Goal: Information Seeking & Learning: Find contact information

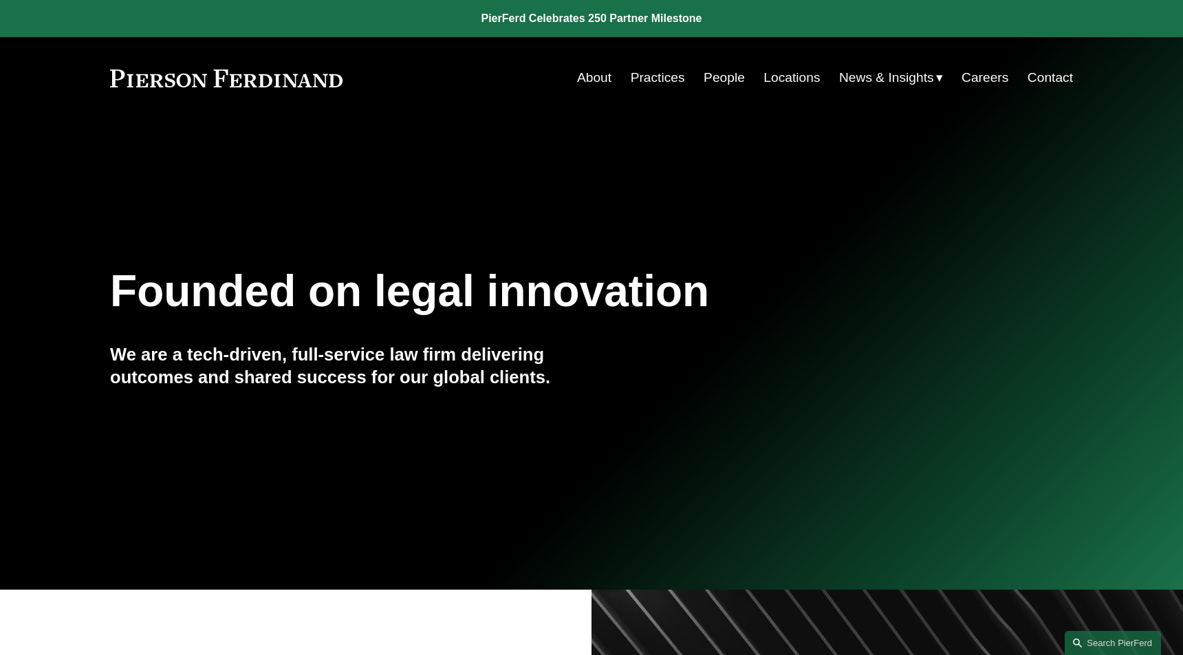
click at [721, 69] on link "People" at bounding box center [723, 78] width 41 height 26
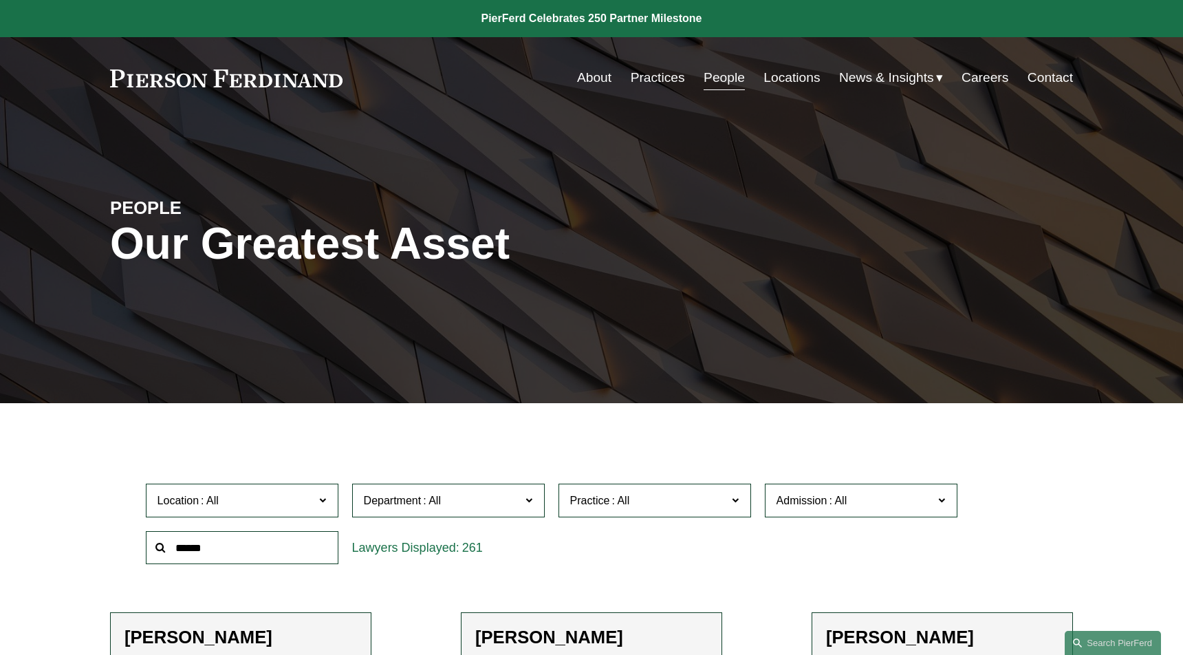
click at [210, 548] on input "text" at bounding box center [242, 548] width 193 height 34
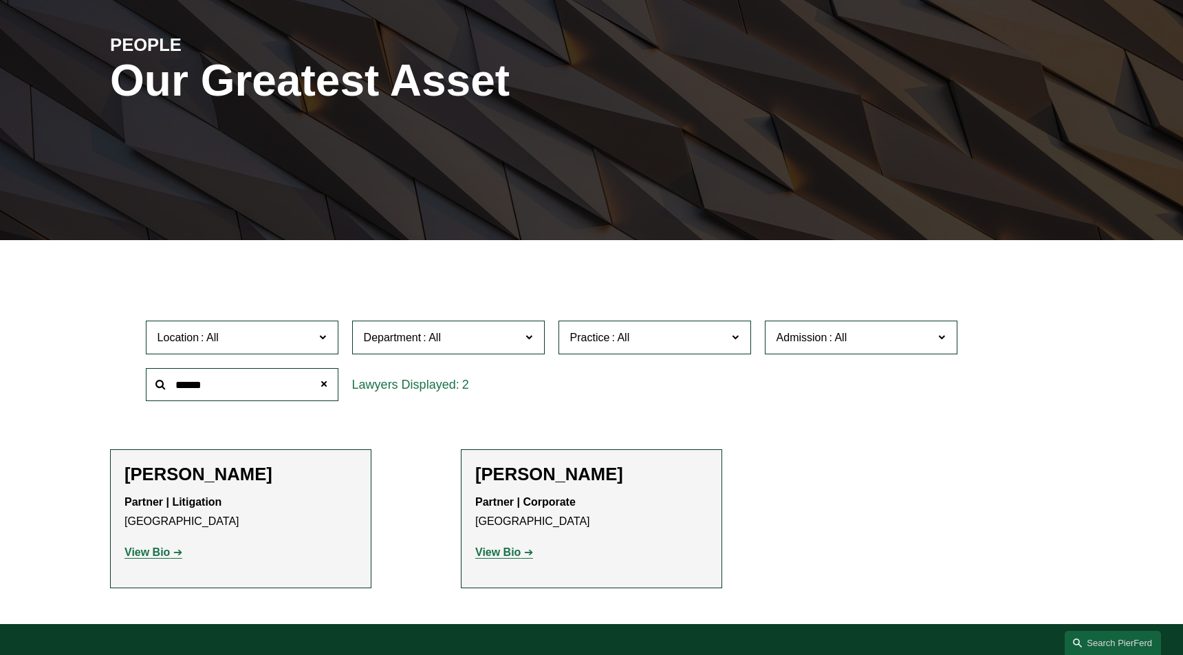
scroll to position [172, 0]
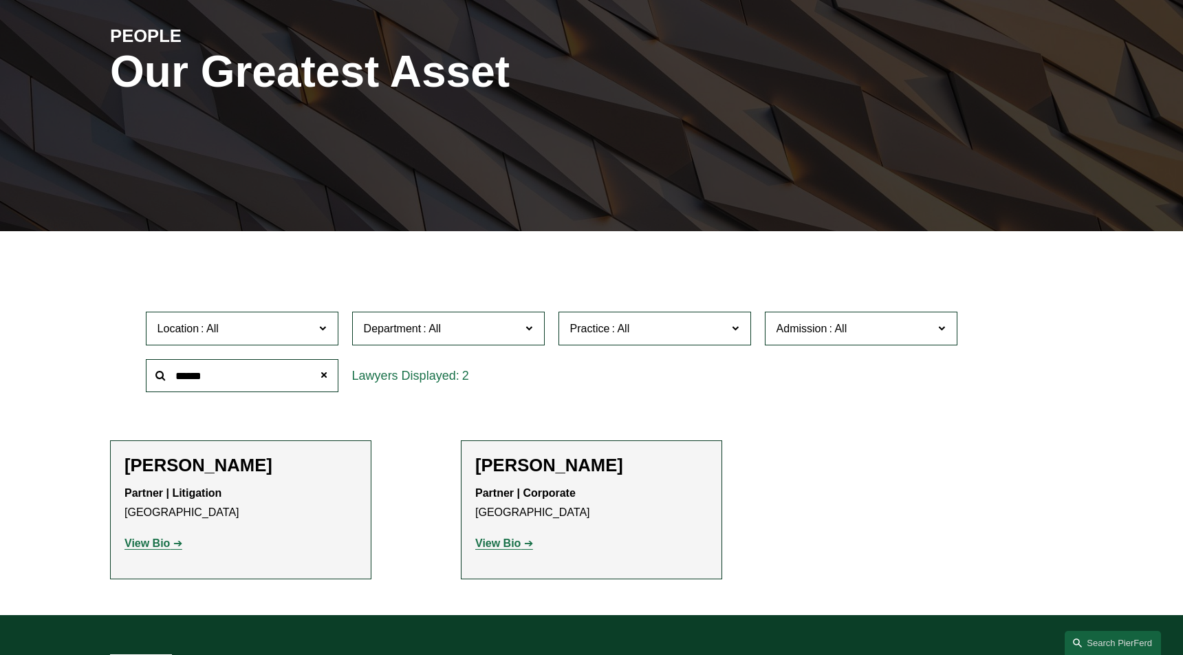
click at [161, 541] on strong "View Bio" at bounding box center [146, 543] width 45 height 12
drag, startPoint x: 224, startPoint y: 374, endPoint x: 150, endPoint y: 376, distance: 74.3
click at [150, 376] on input "******" at bounding box center [242, 376] width 193 height 34
type input "****"
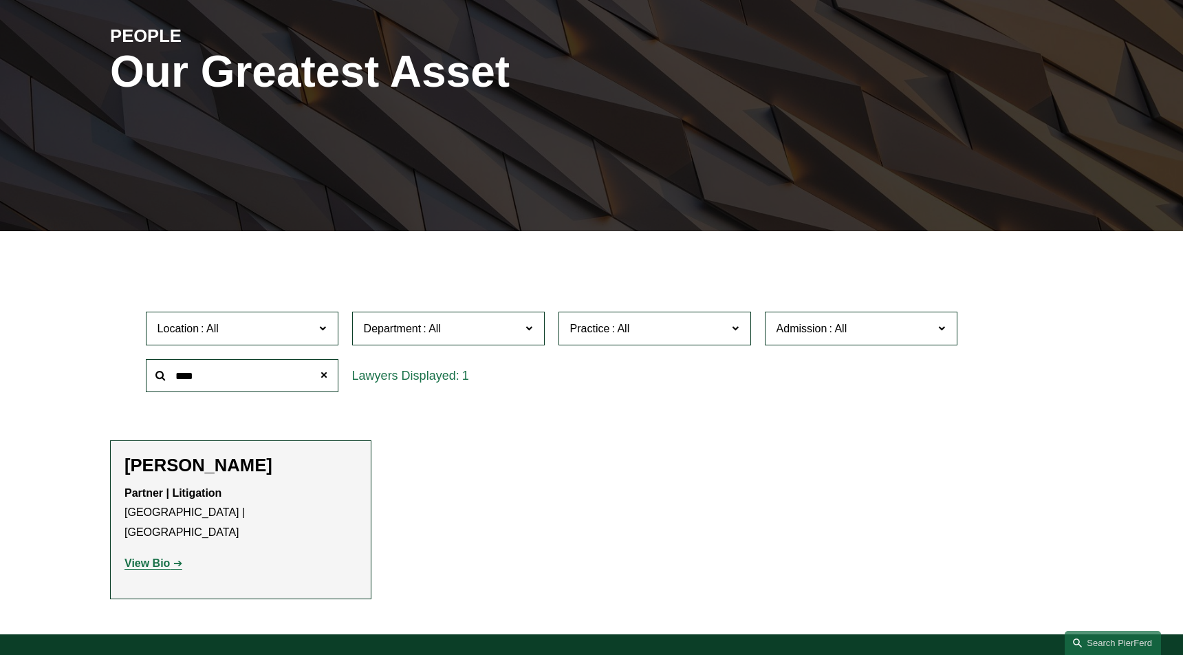
click at [169, 557] on link "View Bio" at bounding box center [153, 563] width 58 height 12
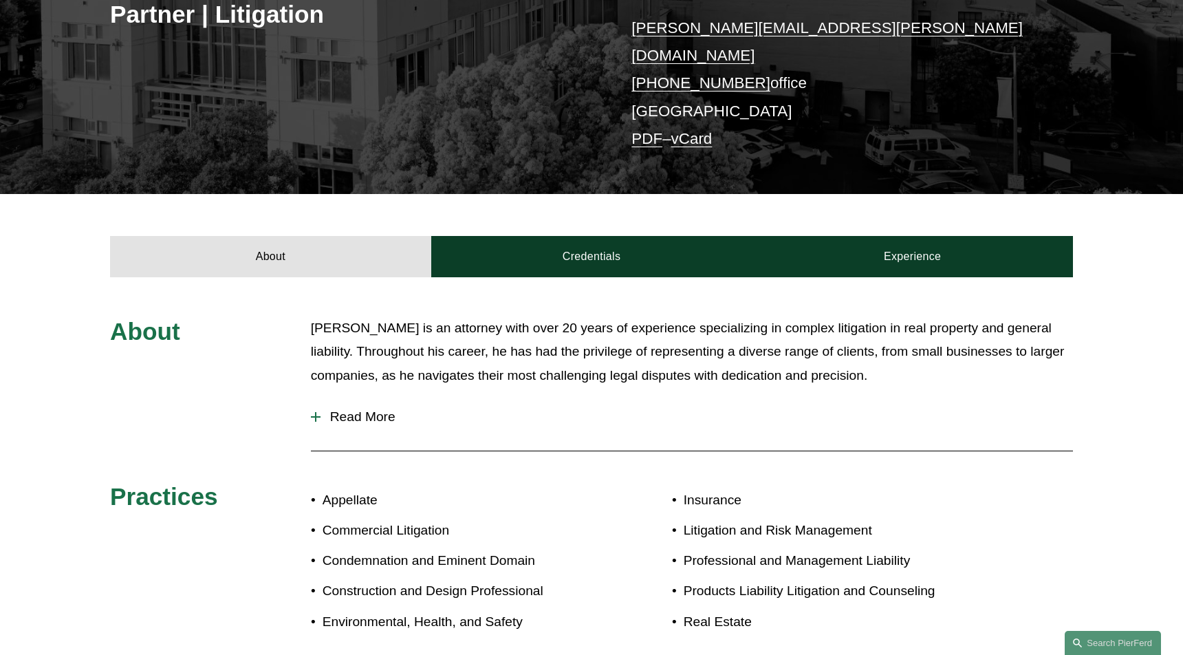
scroll to position [355, 0]
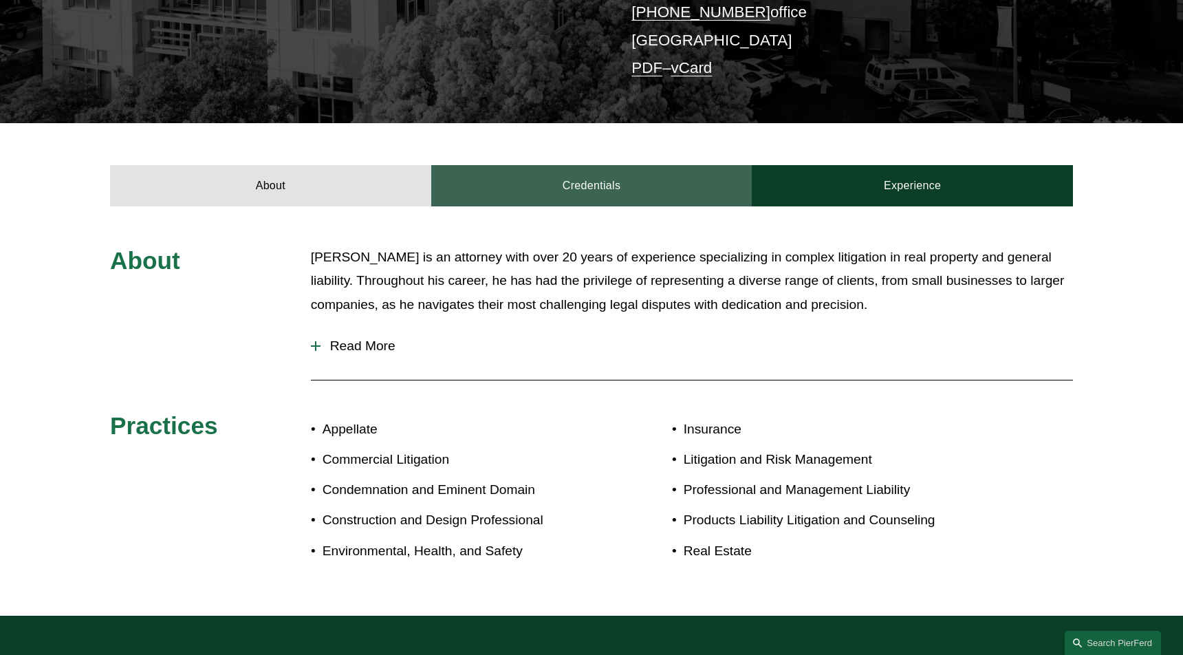
click at [641, 165] on link "Credentials" at bounding box center [591, 185] width 321 height 41
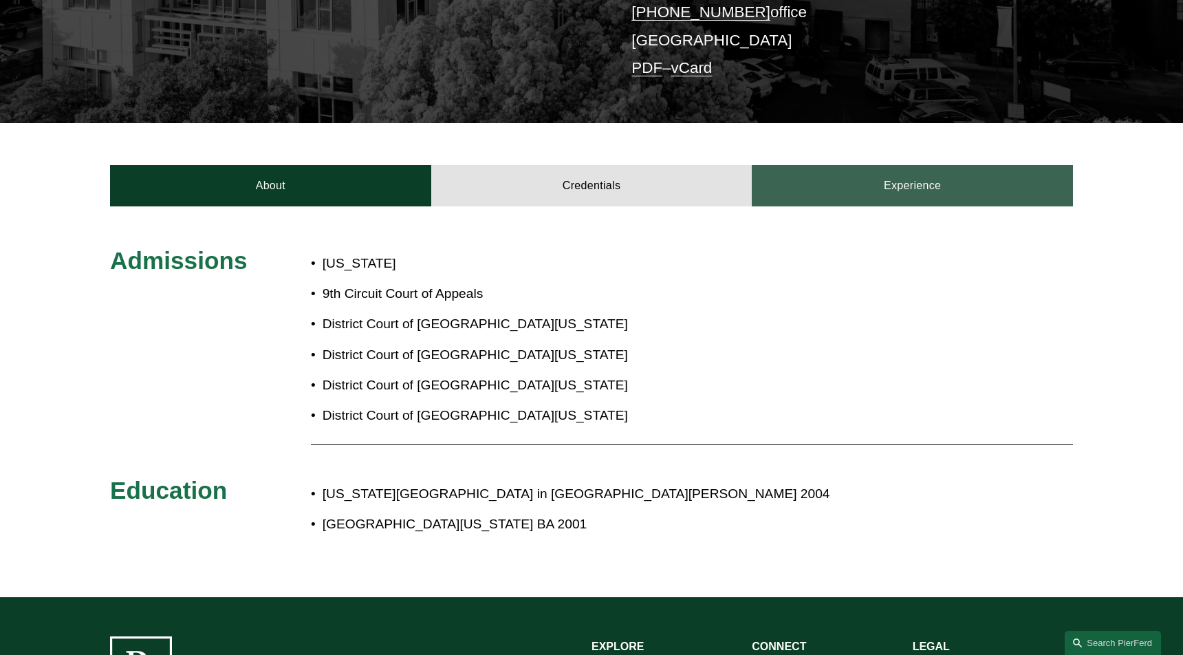
click at [893, 179] on link "Experience" at bounding box center [912, 185] width 321 height 41
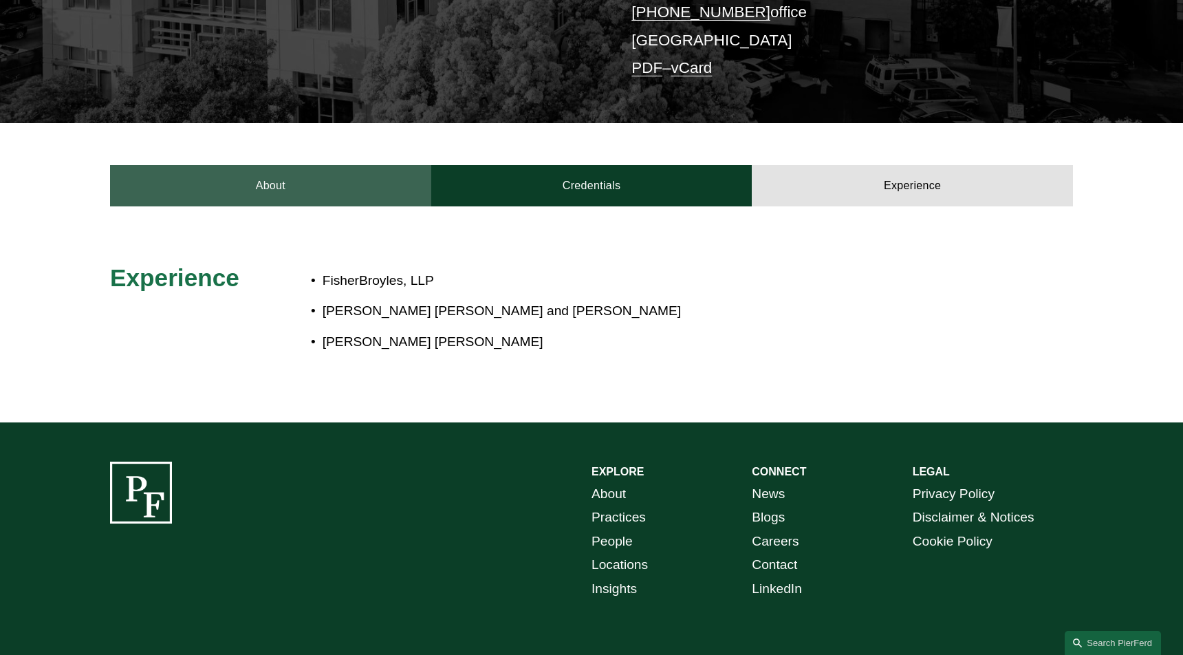
click at [268, 182] on link "About" at bounding box center [270, 185] width 321 height 41
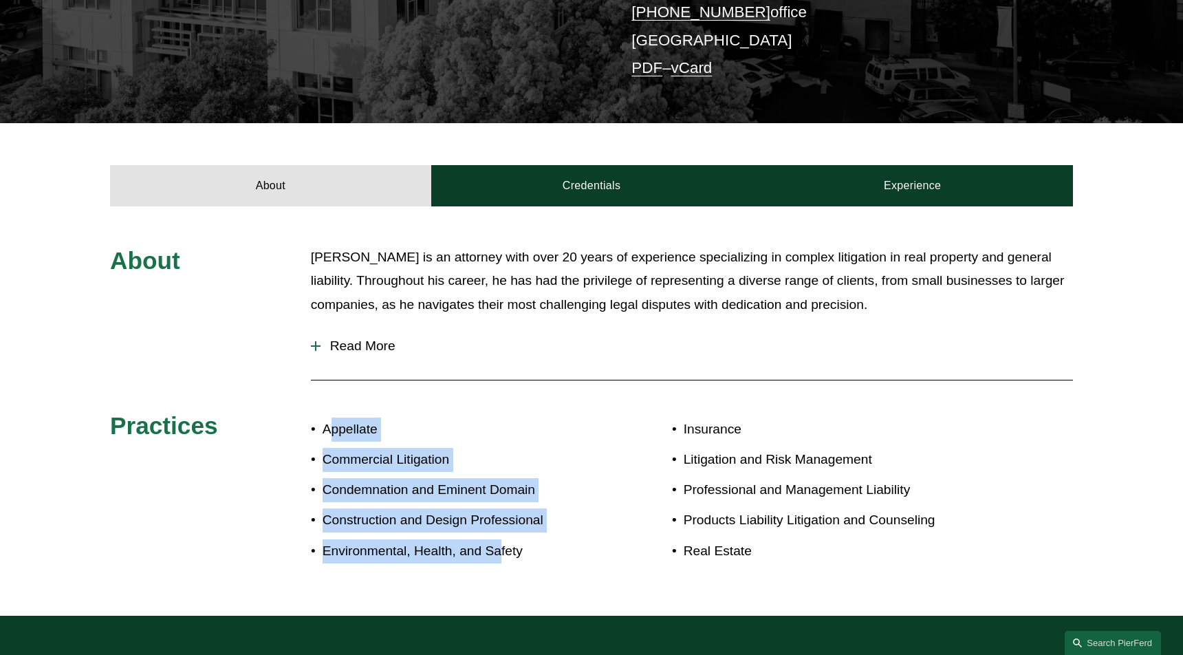
drag, startPoint x: 328, startPoint y: 415, endPoint x: 501, endPoint y: 532, distance: 208.5
click at [501, 531] on ul "Appellate Commercial Litigation Condemnation and Eminent Domain Construction an…" at bounding box center [451, 489] width 281 height 145
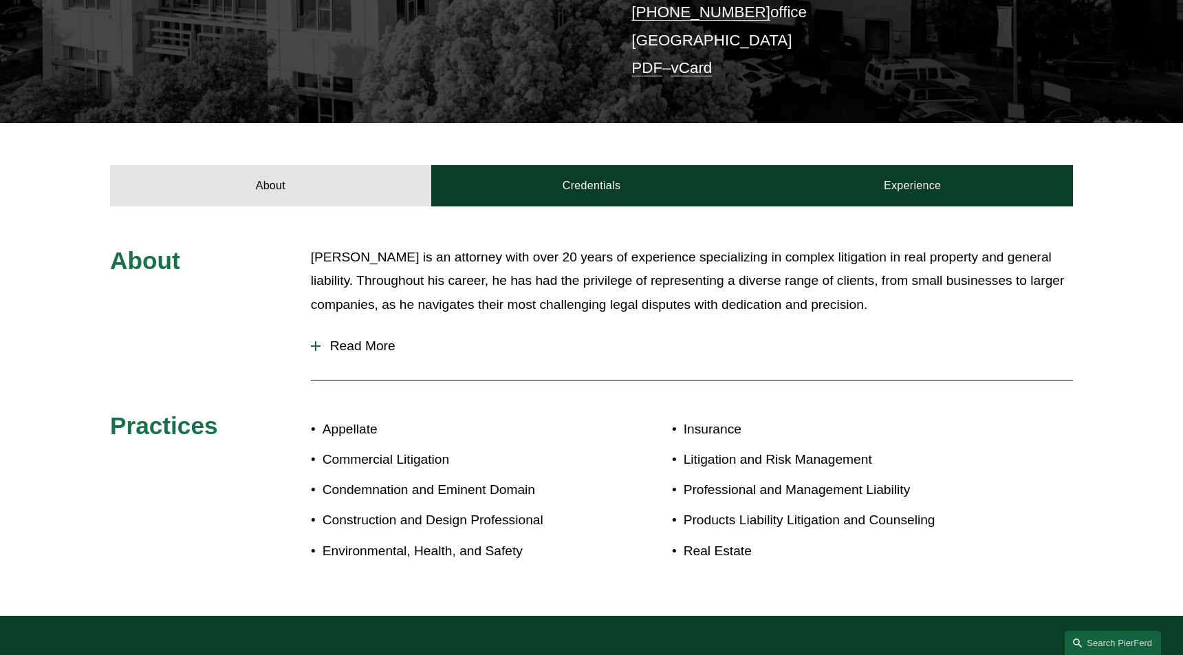
click at [502, 539] on p "Environmental, Health, and Safety" at bounding box center [456, 551] width 269 height 24
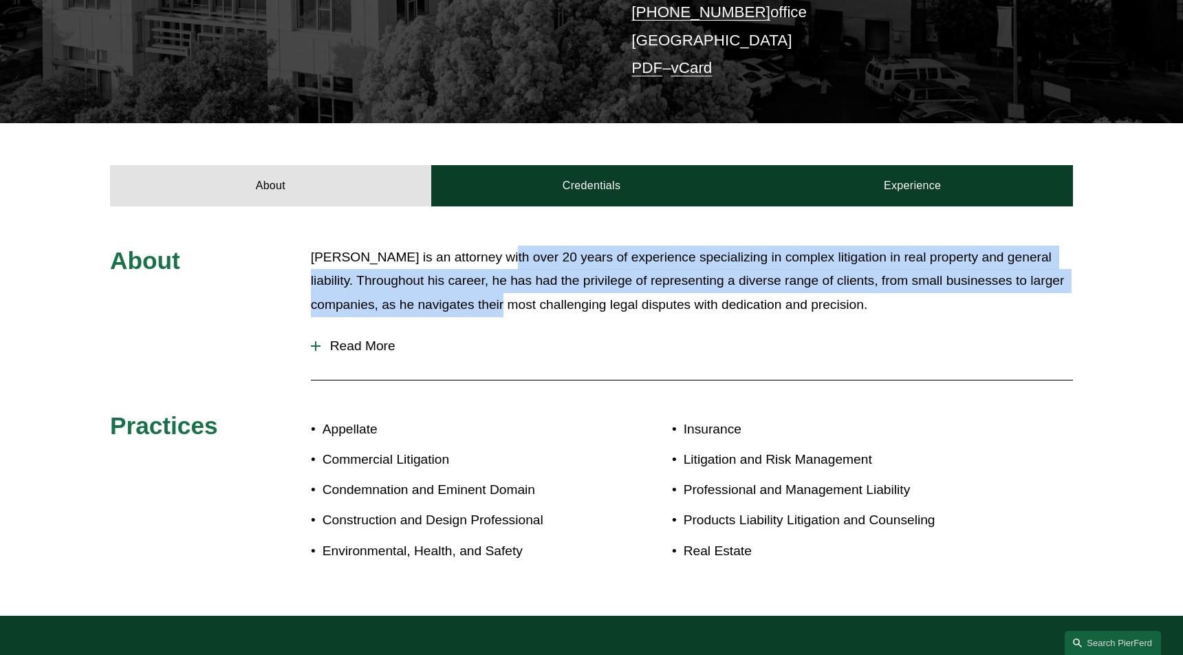
drag, startPoint x: 537, startPoint y: 283, endPoint x: 496, endPoint y: 248, distance: 54.6
click at [496, 248] on p "Matthew is an attorney with over 20 years of experience specializing in complex…" at bounding box center [692, 281] width 762 height 72
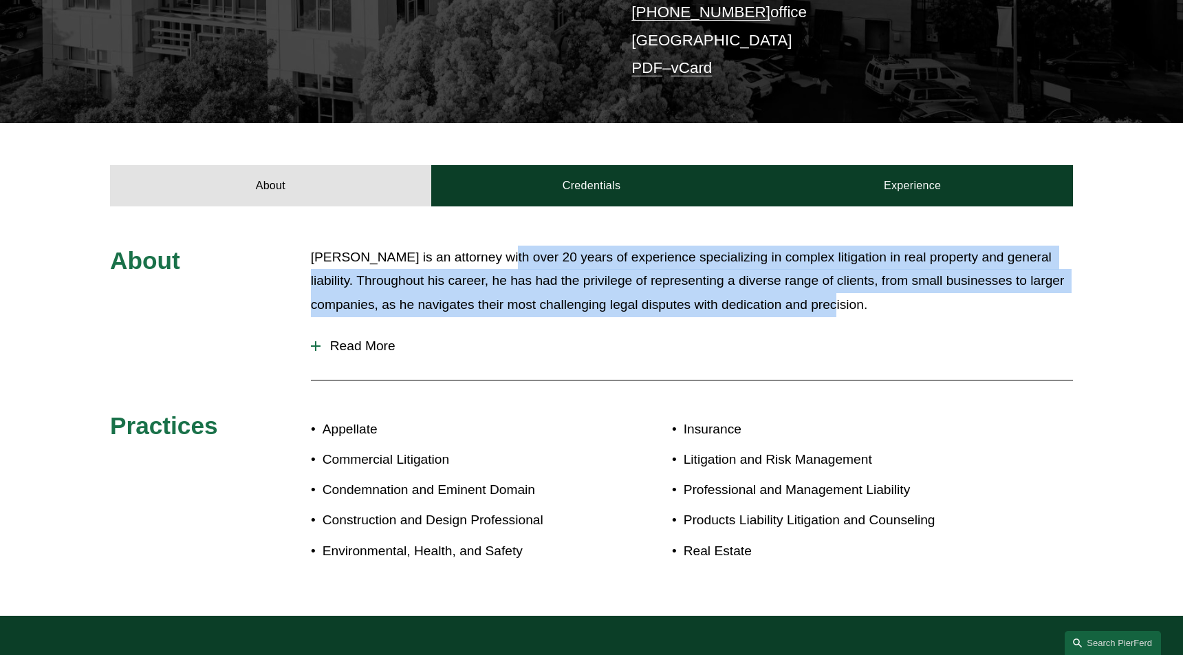
drag, startPoint x: 499, startPoint y: 244, endPoint x: 642, endPoint y: 298, distance: 152.4
click at [642, 298] on p "Matthew is an attorney with over 20 years of experience specializing in complex…" at bounding box center [692, 281] width 762 height 72
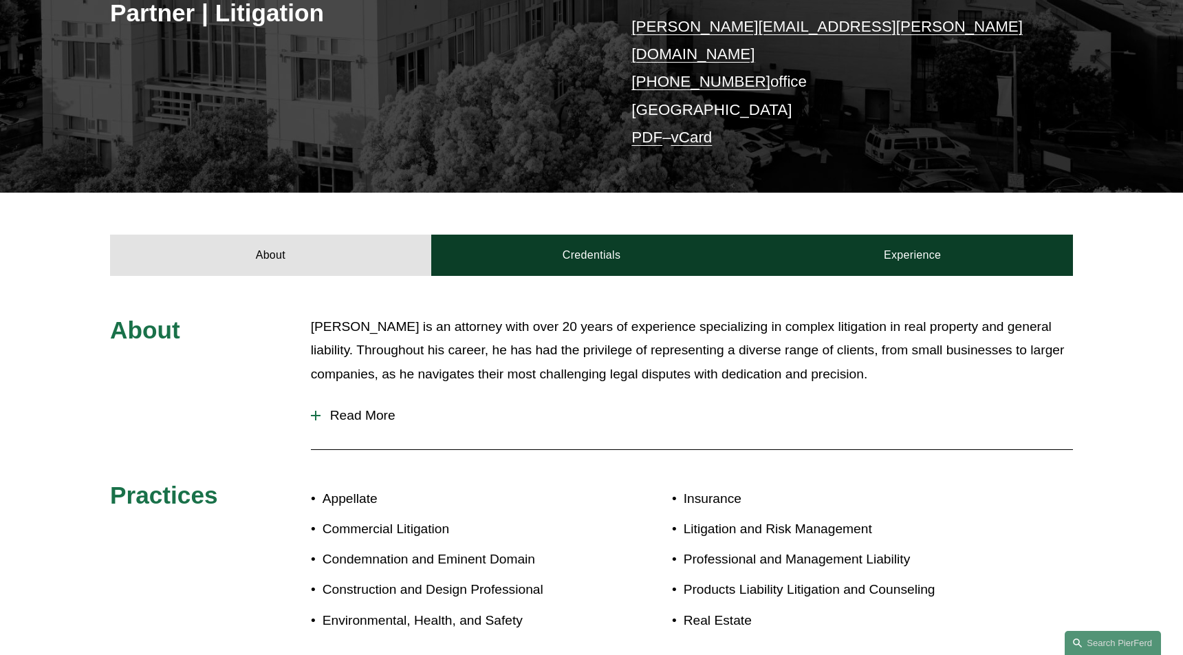
scroll to position [231, 0]
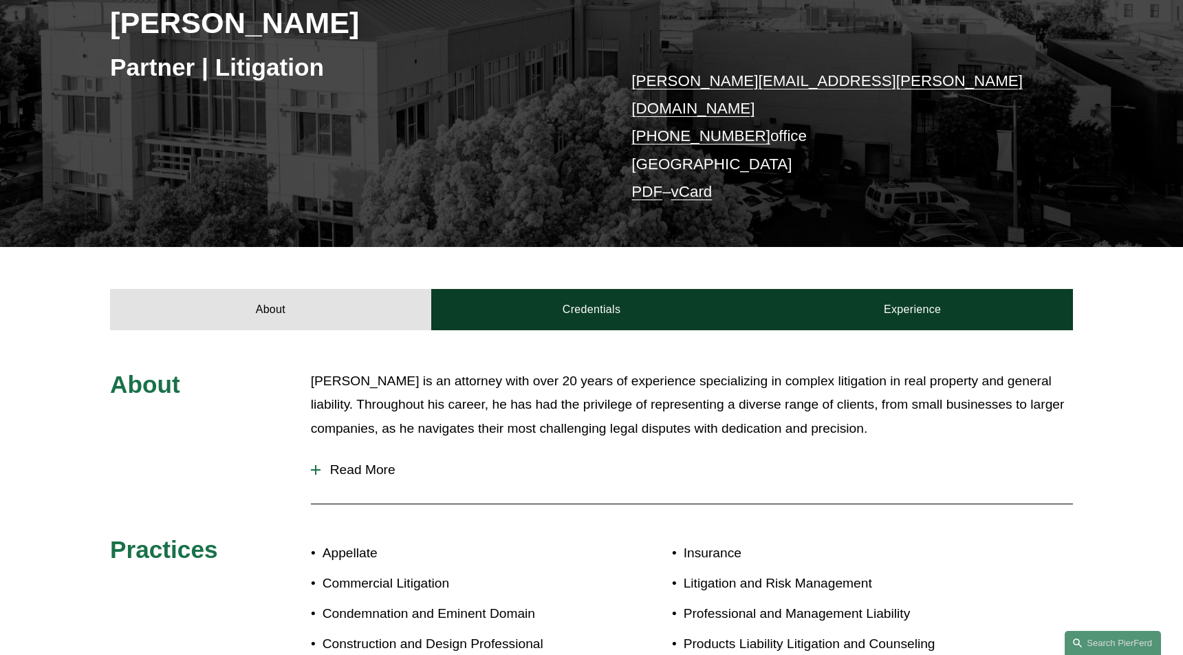
click at [827, 85] on link "matthew.weiner@pierferd.com" at bounding box center [826, 94] width 391 height 45
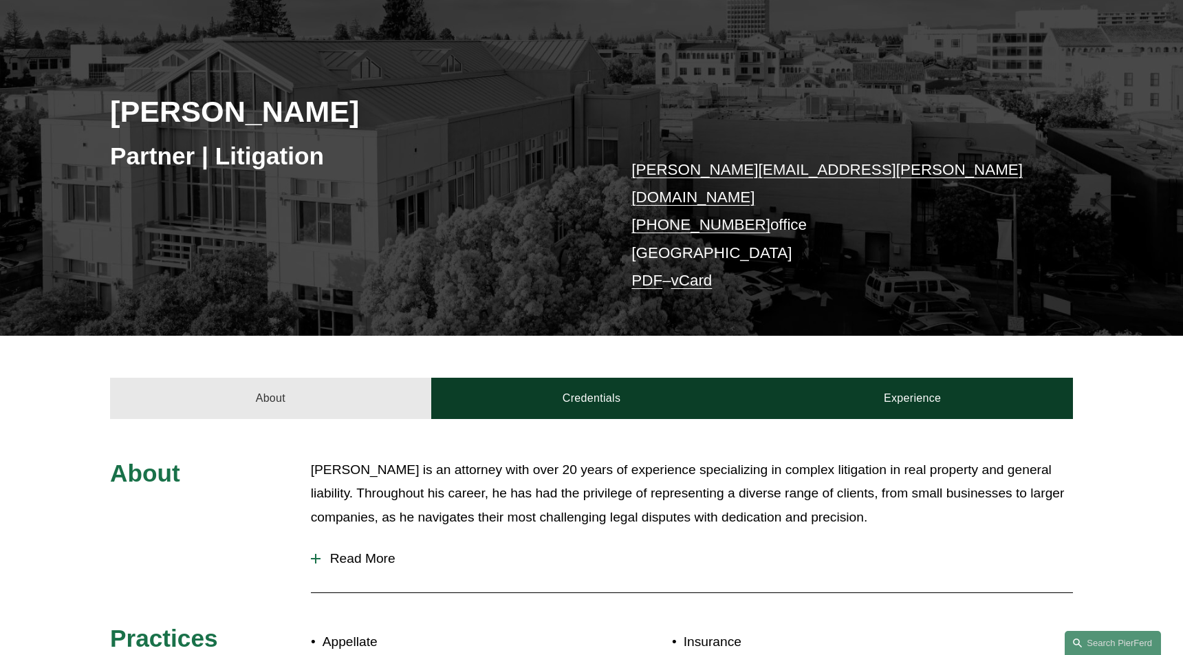
scroll to position [0, 0]
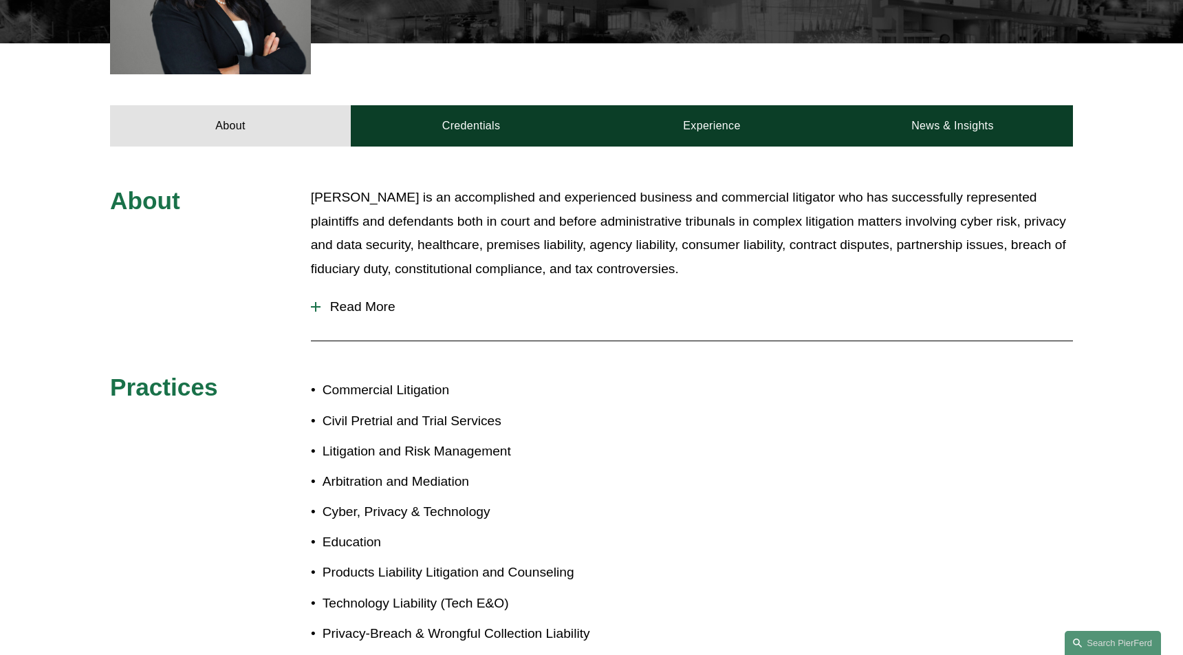
scroll to position [545, 0]
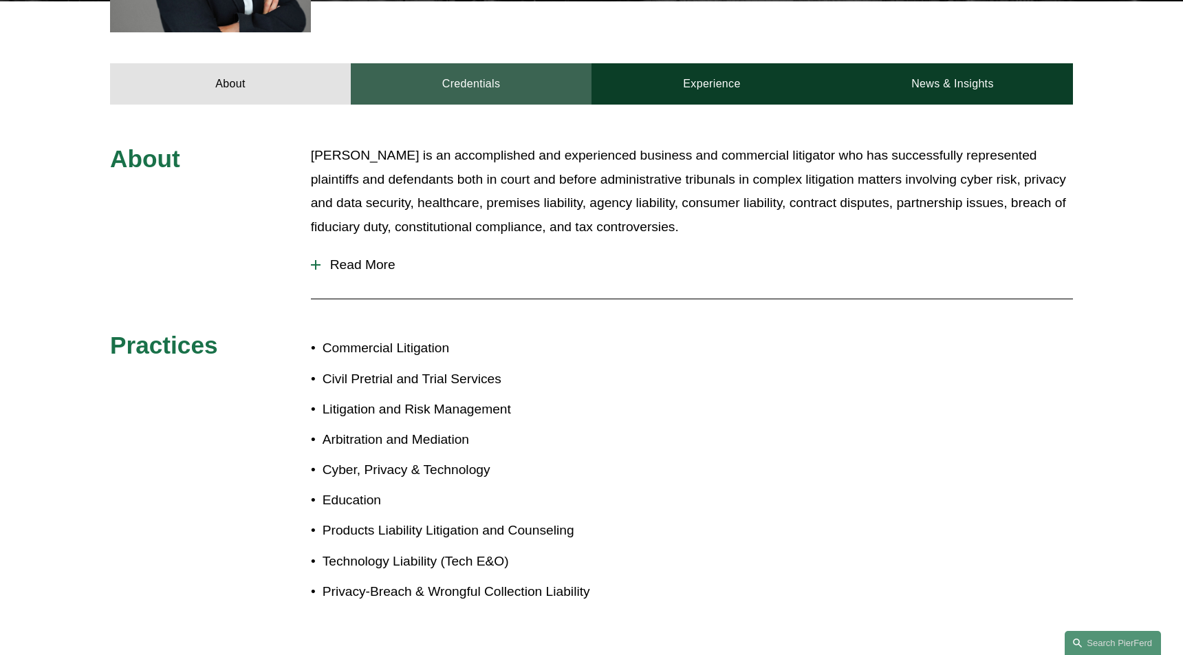
click at [483, 87] on link "Credentials" at bounding box center [471, 83] width 241 height 41
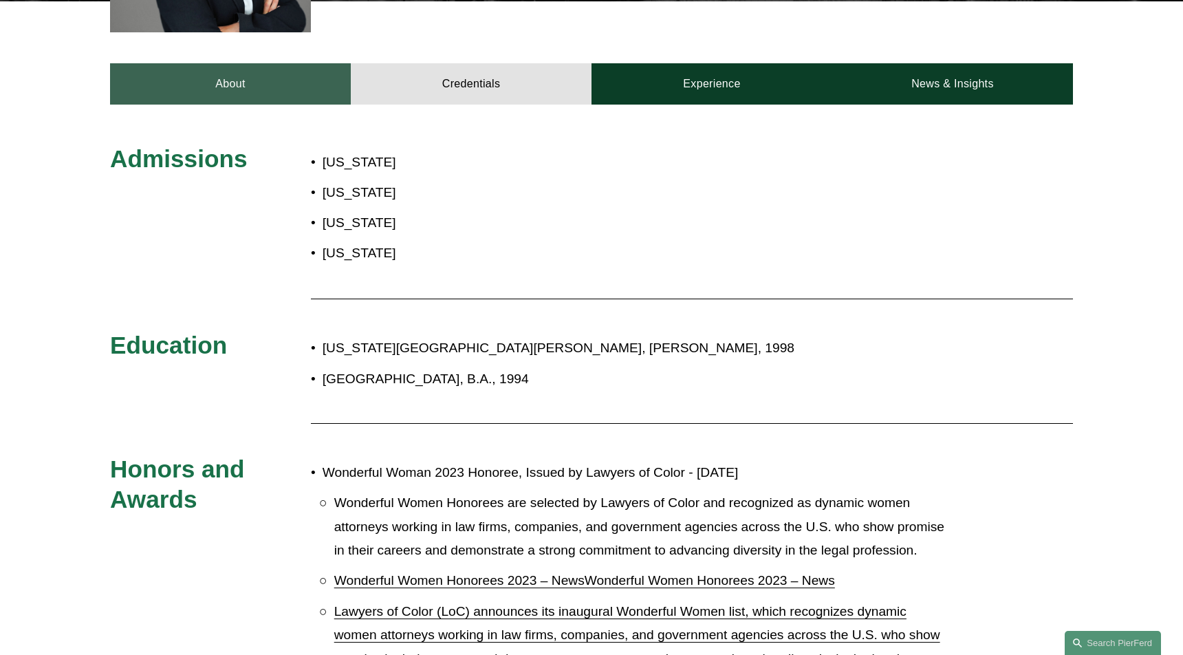
click at [220, 96] on link "About" at bounding box center [230, 83] width 241 height 41
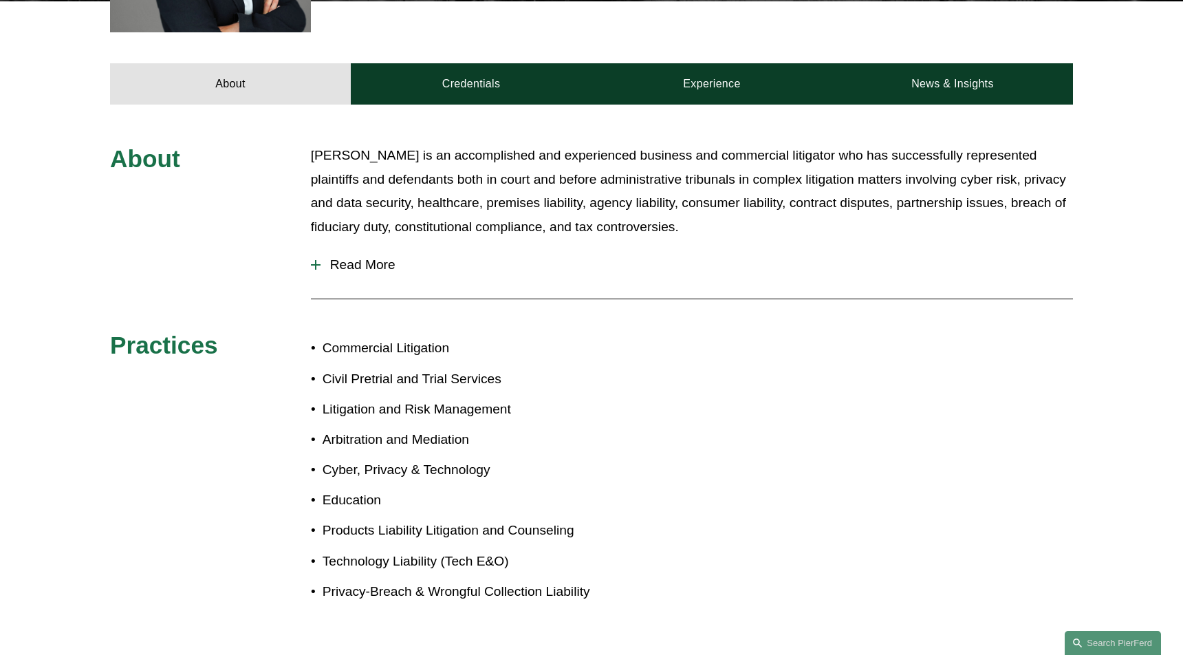
scroll to position [212, 0]
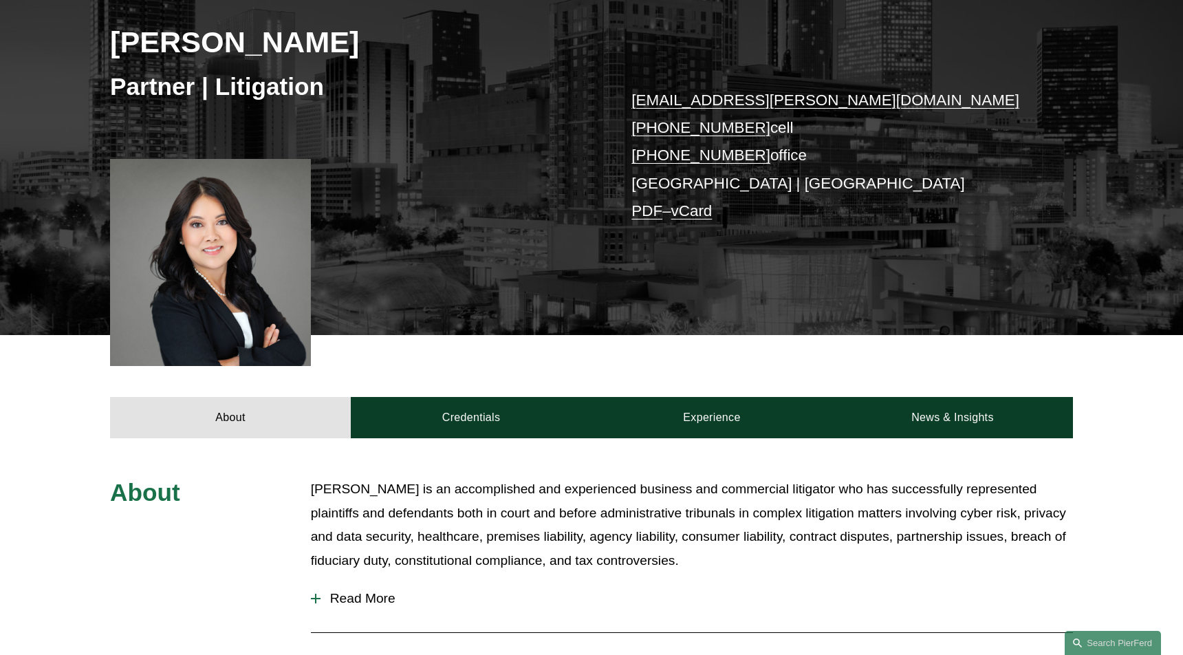
click at [747, 101] on link "diem.kaelber@pierferd.com" at bounding box center [825, 99] width 388 height 17
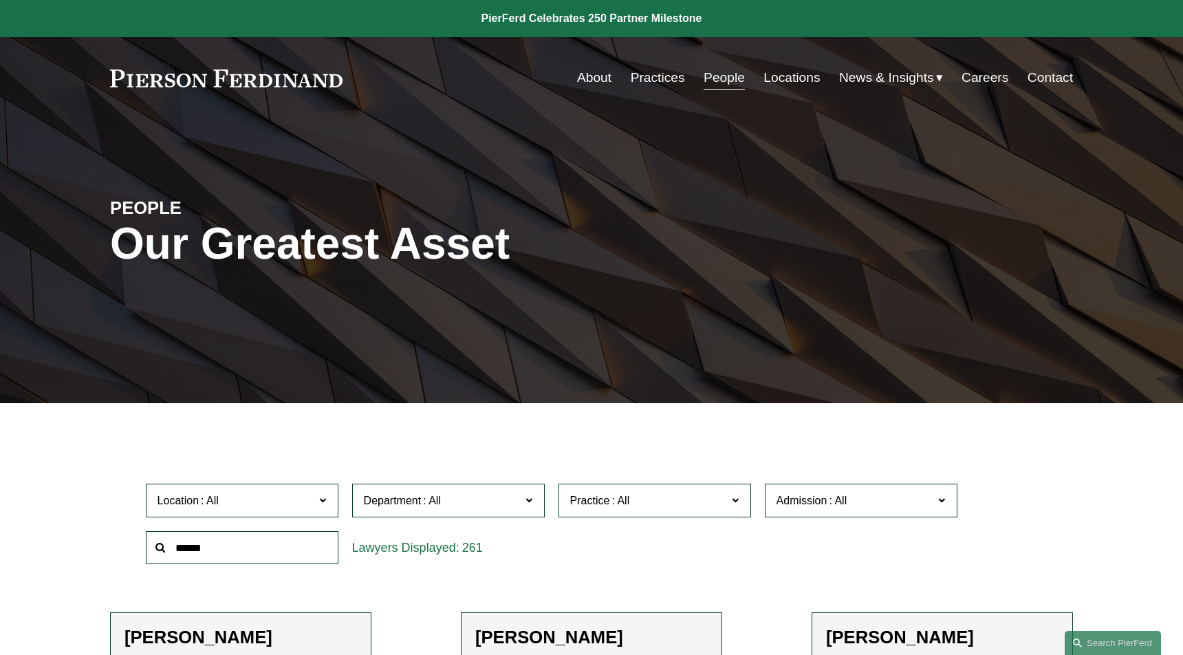
scroll to position [172, 0]
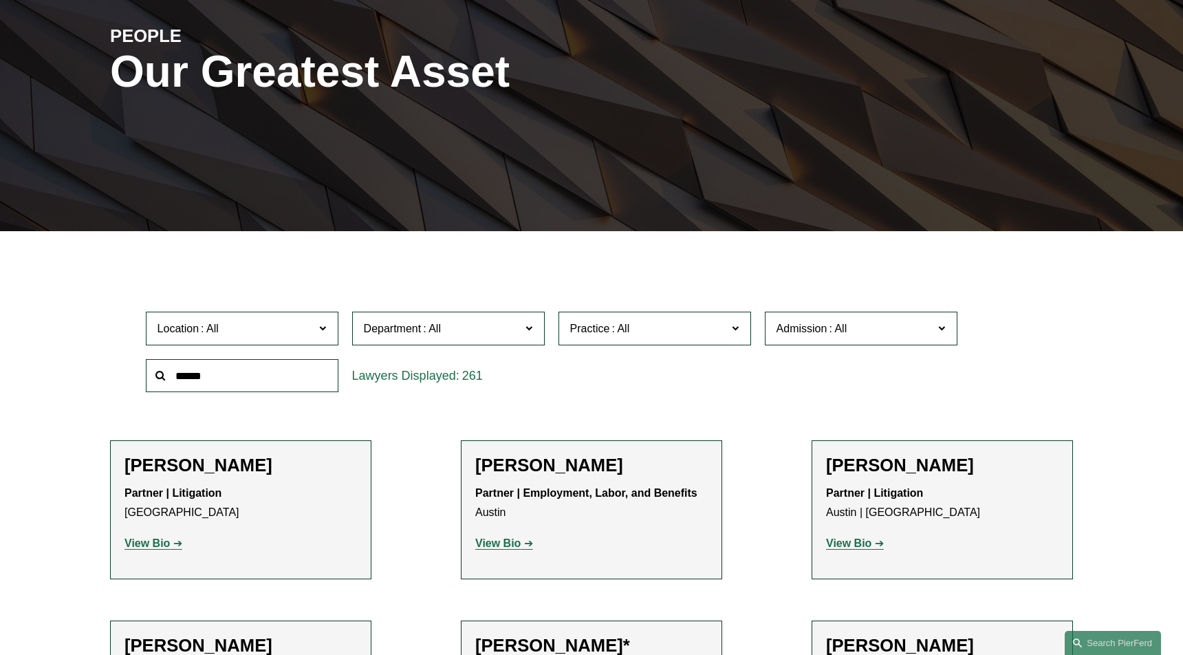
click at [230, 376] on input "text" at bounding box center [242, 376] width 193 height 34
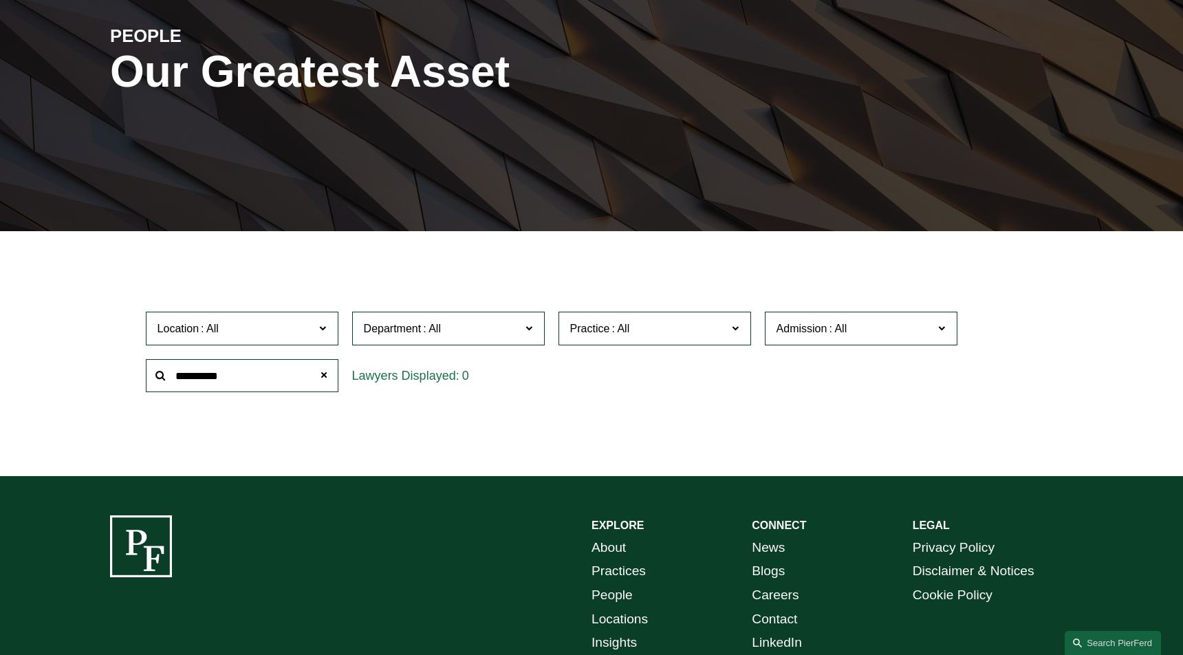
drag, startPoint x: 259, startPoint y: 389, endPoint x: 179, endPoint y: 376, distance: 80.1
click at [179, 376] on input "**********" at bounding box center [242, 376] width 193 height 34
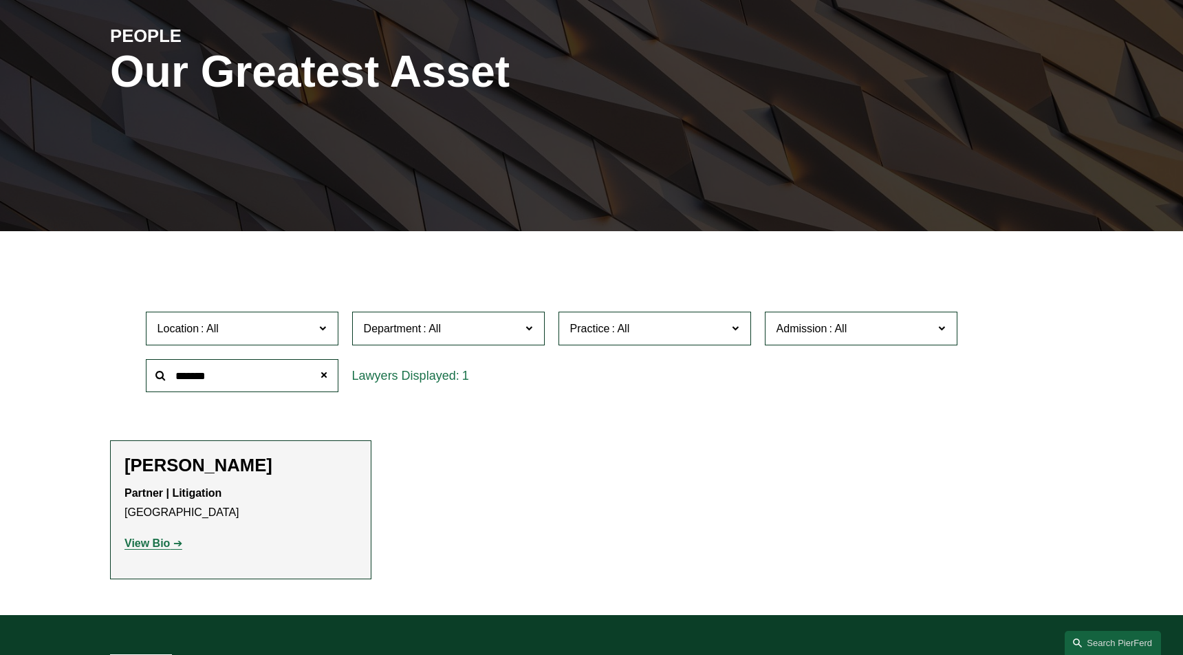
type input "*******"
drag, startPoint x: 182, startPoint y: 402, endPoint x: 198, endPoint y: 468, distance: 68.5
click at [198, 468] on h2 "[PERSON_NAME]" at bounding box center [240, 465] width 232 height 21
click at [173, 546] on link "View Bio" at bounding box center [153, 543] width 58 height 12
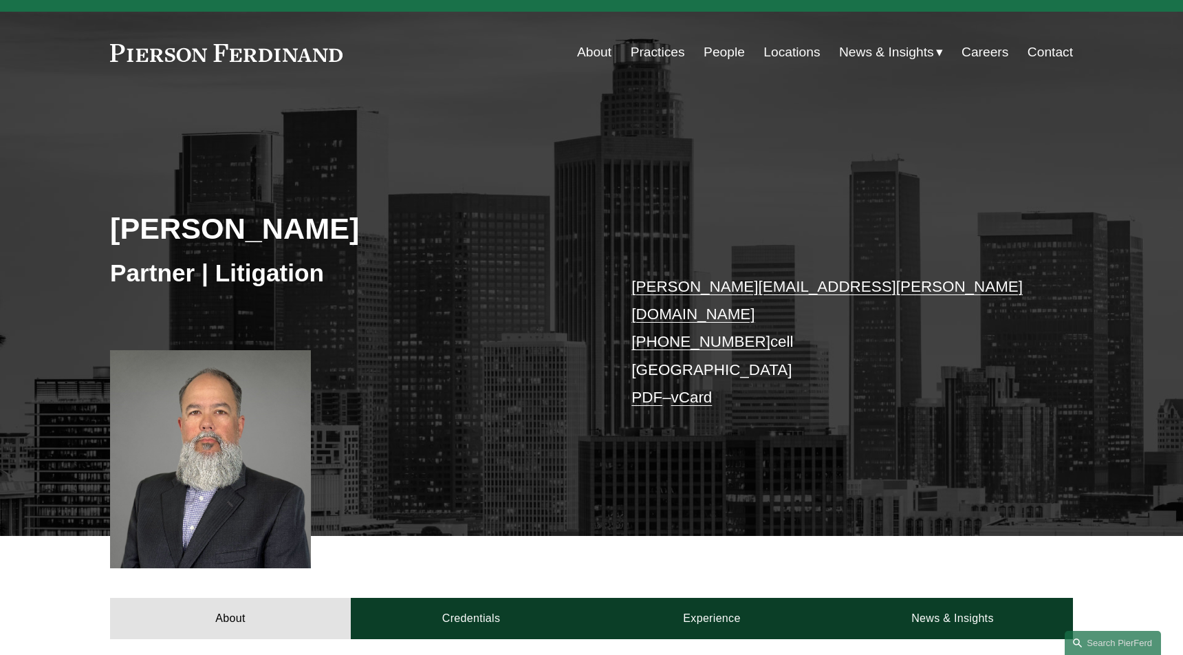
scroll to position [198, 0]
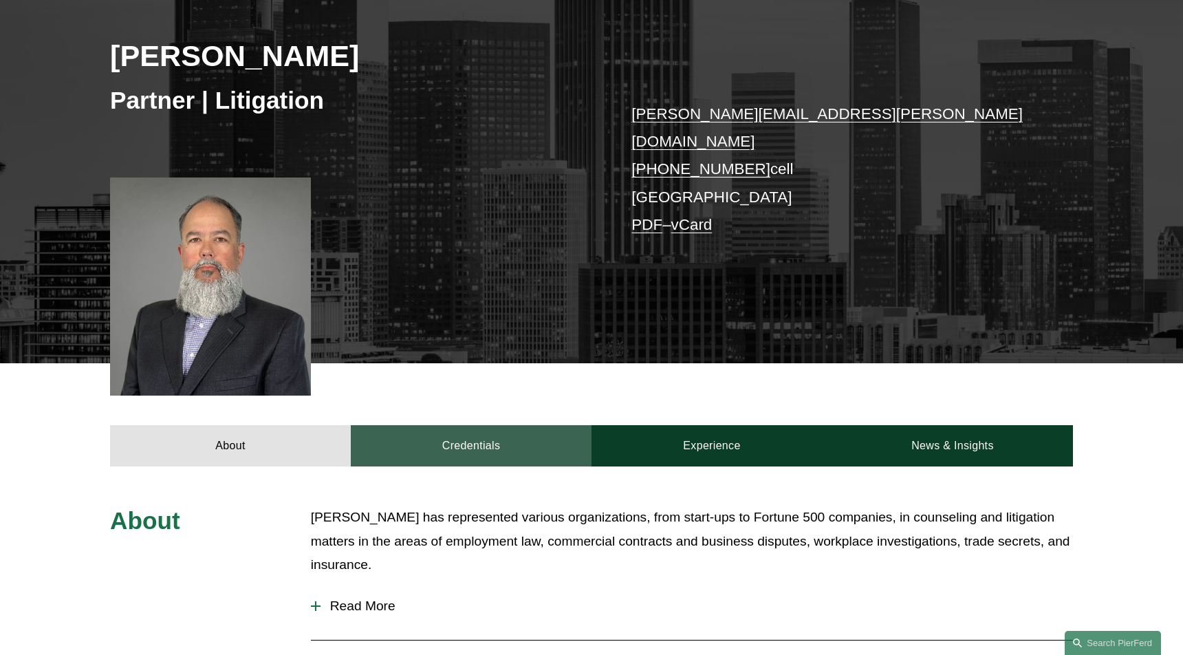
click at [491, 431] on link "Credentials" at bounding box center [471, 445] width 241 height 41
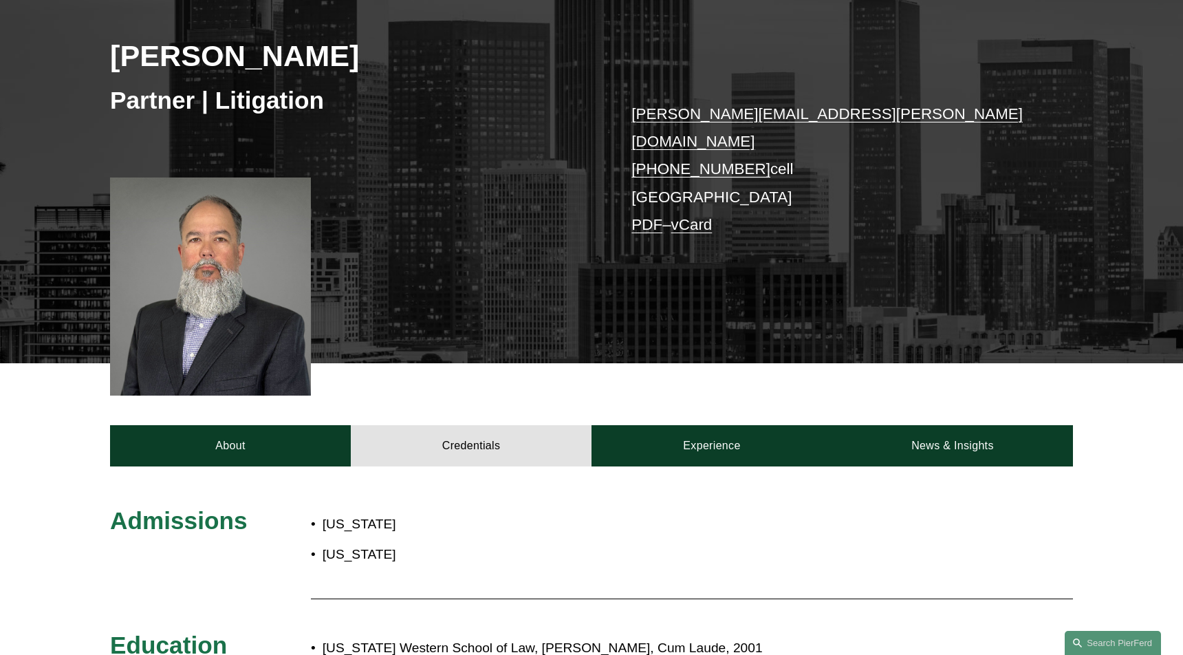
scroll to position [347, 0]
